Goal: Task Accomplishment & Management: Manage account settings

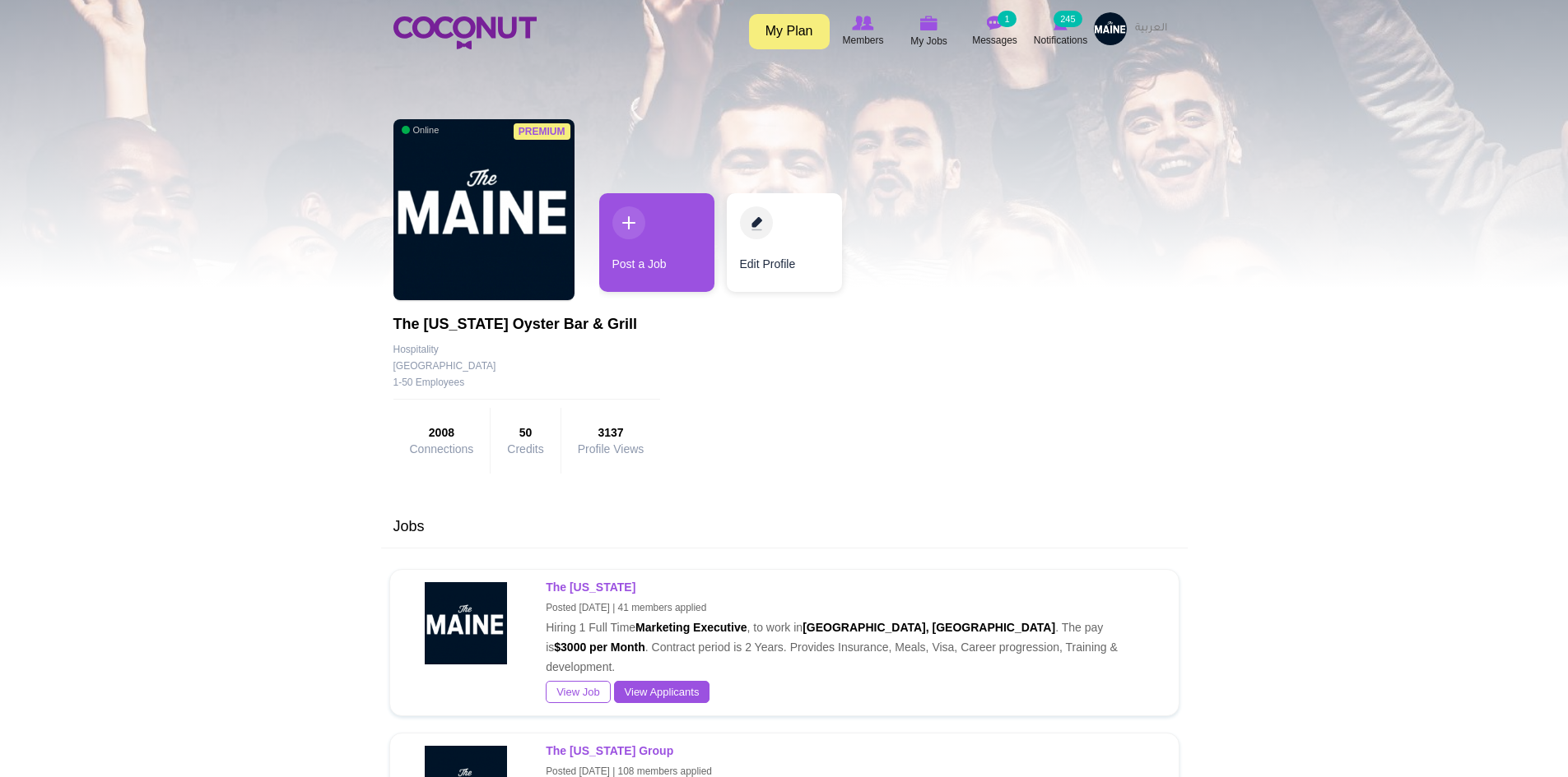
click at [805, 29] on link "My Plan" at bounding box center [789, 31] width 81 height 36
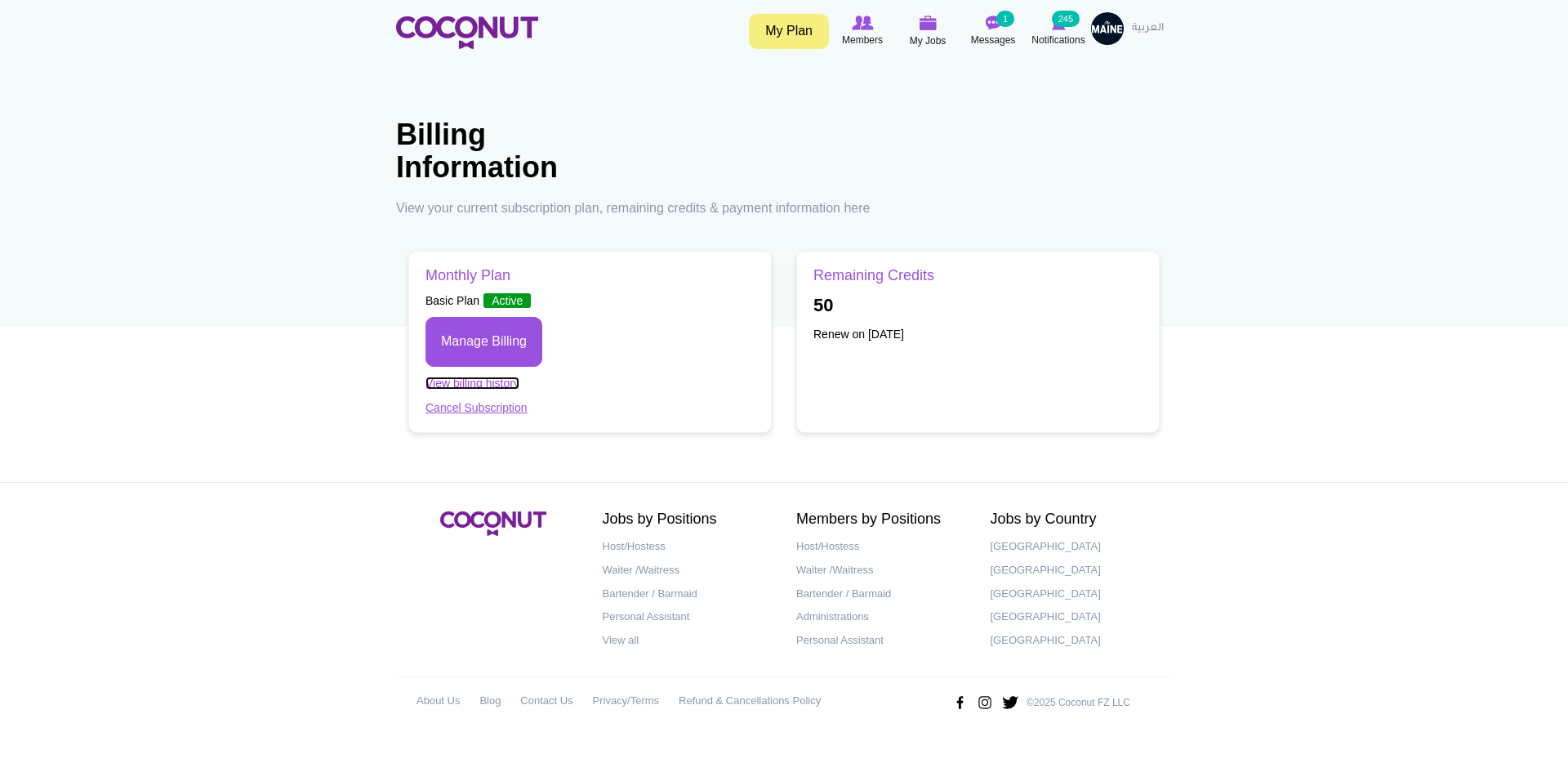
click at [491, 384] on link "View billing history" at bounding box center [472, 383] width 94 height 13
